Goal: Navigation & Orientation: Find specific page/section

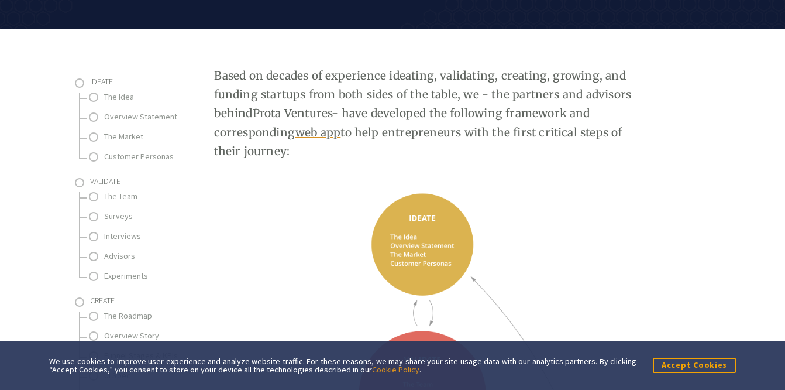
scroll to position [166, 0]
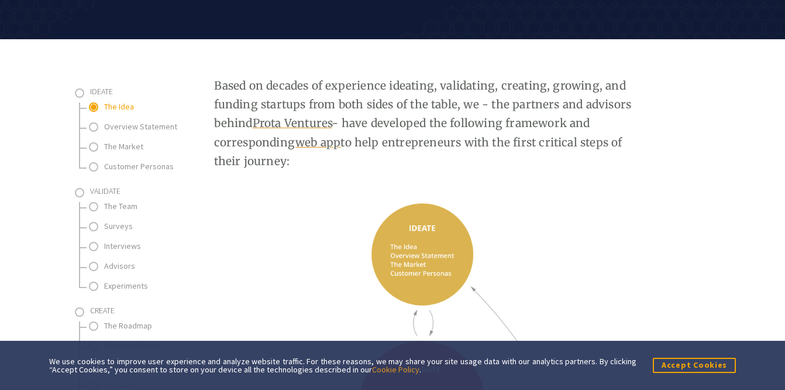
click at [117, 106] on link "The Idea" at bounding box center [162, 106] width 117 height 15
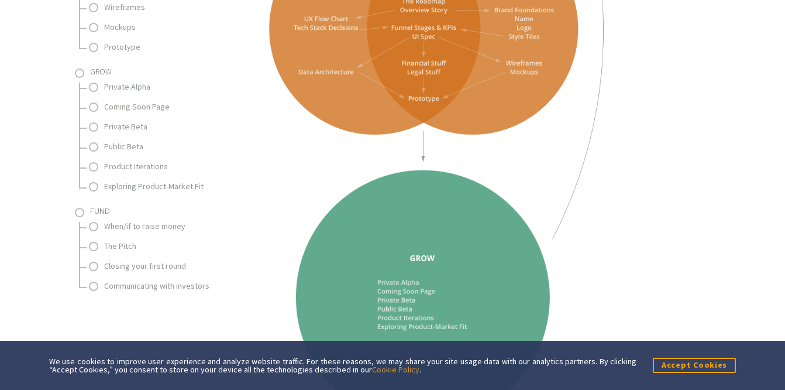
scroll to position [0, 0]
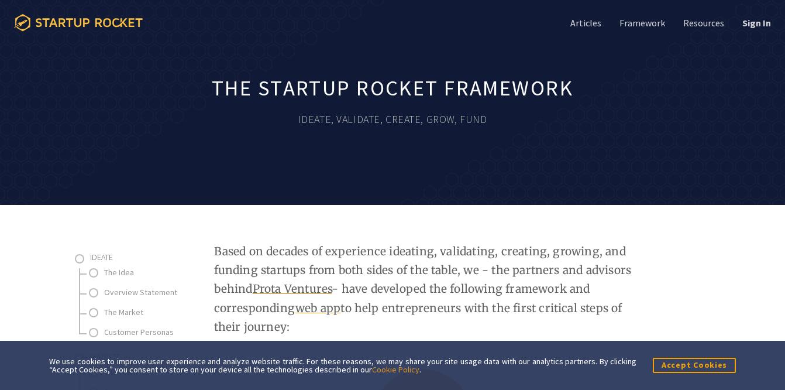
click at [113, 22] on icon at bounding box center [89, 22] width 106 height 9
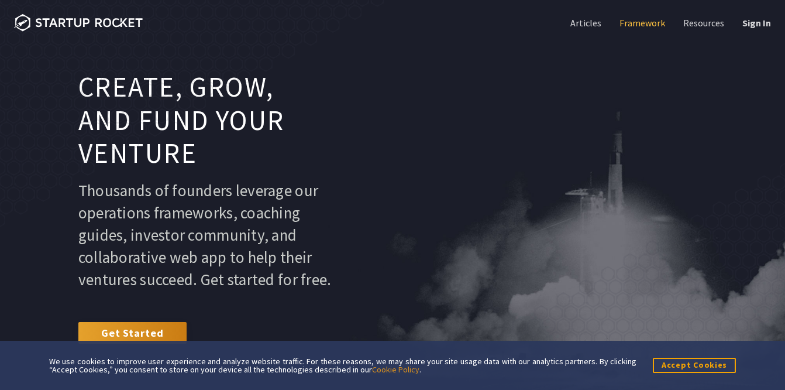
click at [648, 23] on link "Framework" at bounding box center [641, 22] width 48 height 13
